Goal: Information Seeking & Learning: Stay updated

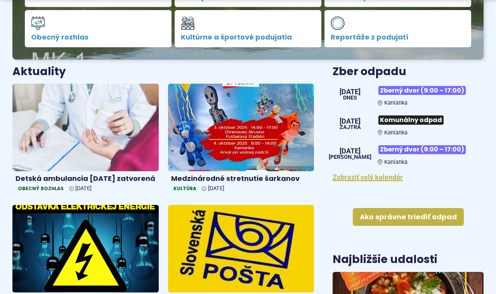
scroll to position [251, 0]
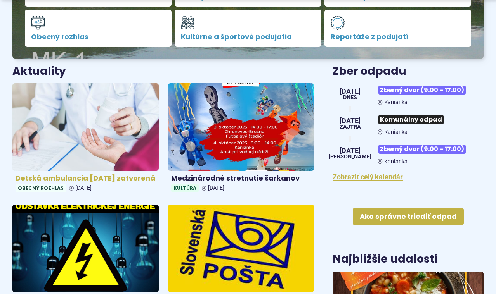
click at [84, 128] on img at bounding box center [86, 127] width 168 height 100
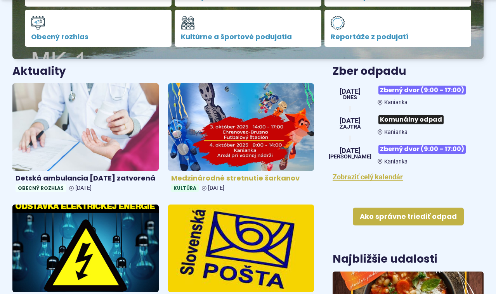
click at [255, 116] on img at bounding box center [241, 127] width 168 height 100
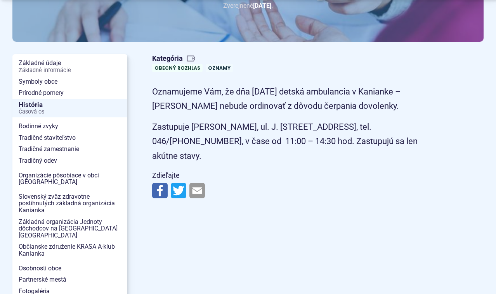
scroll to position [140, 0]
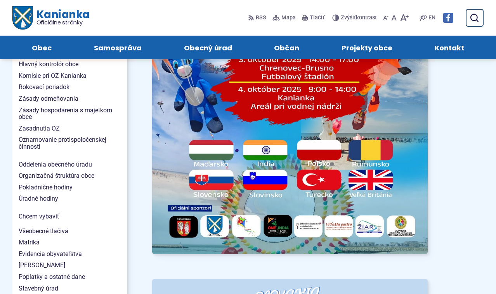
scroll to position [572, 0]
